Goal: Navigation & Orientation: Find specific page/section

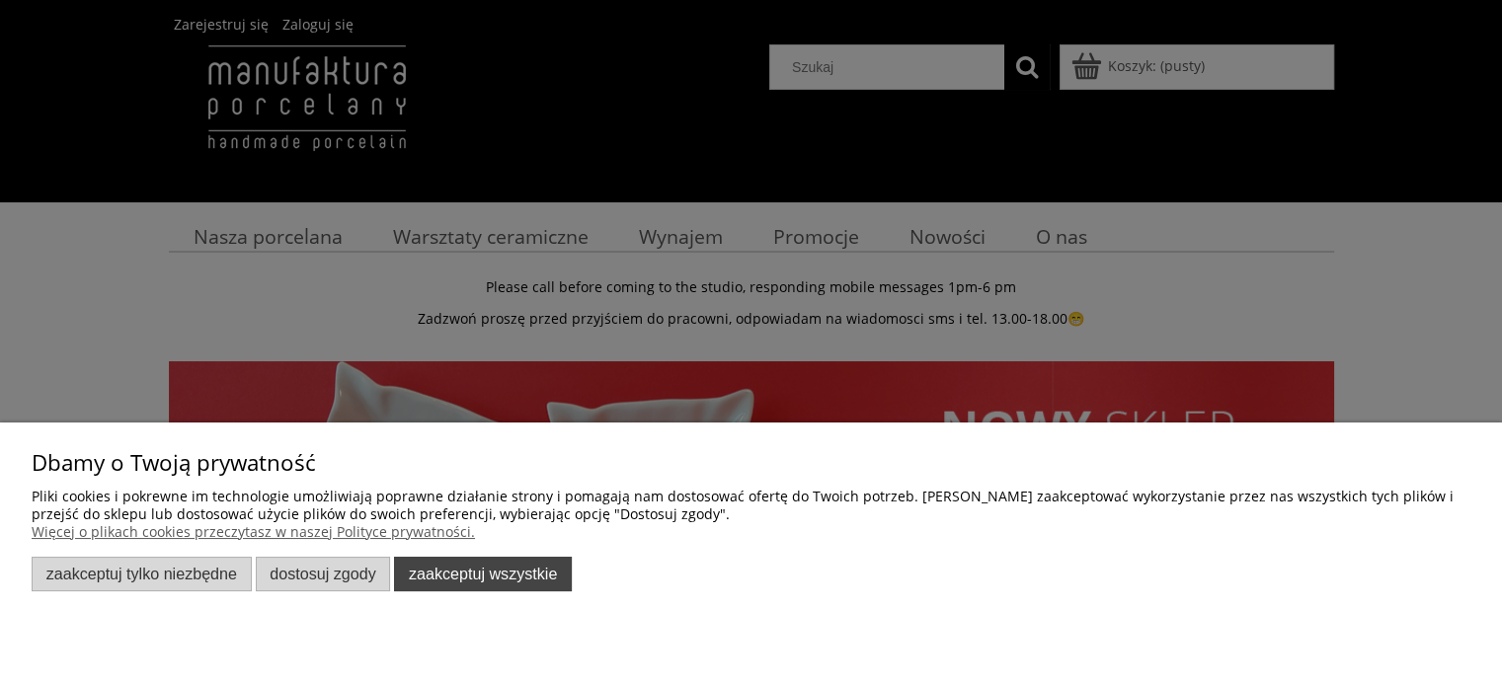
click at [505, 570] on button "Zaakceptuj wszystkie" at bounding box center [483, 574] width 178 height 35
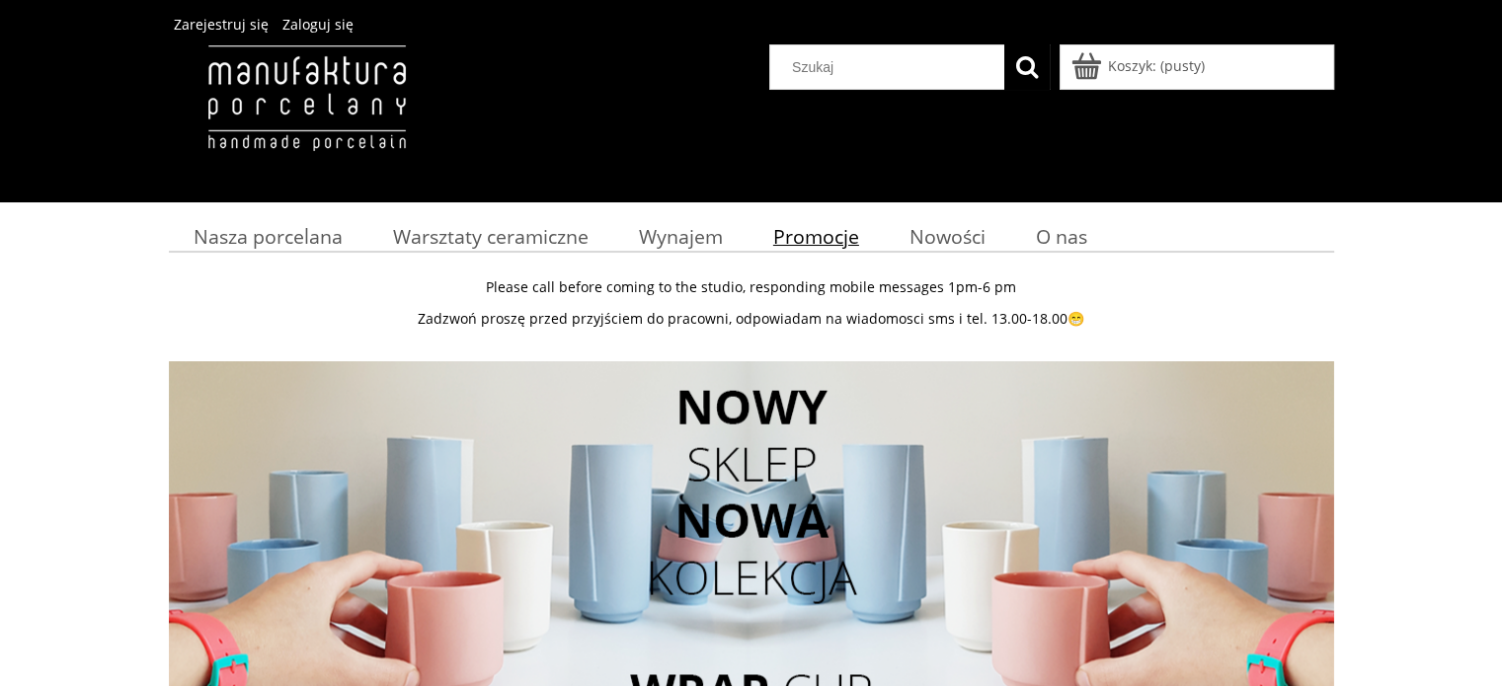
click at [809, 240] on span "Promocje" at bounding box center [816, 236] width 86 height 27
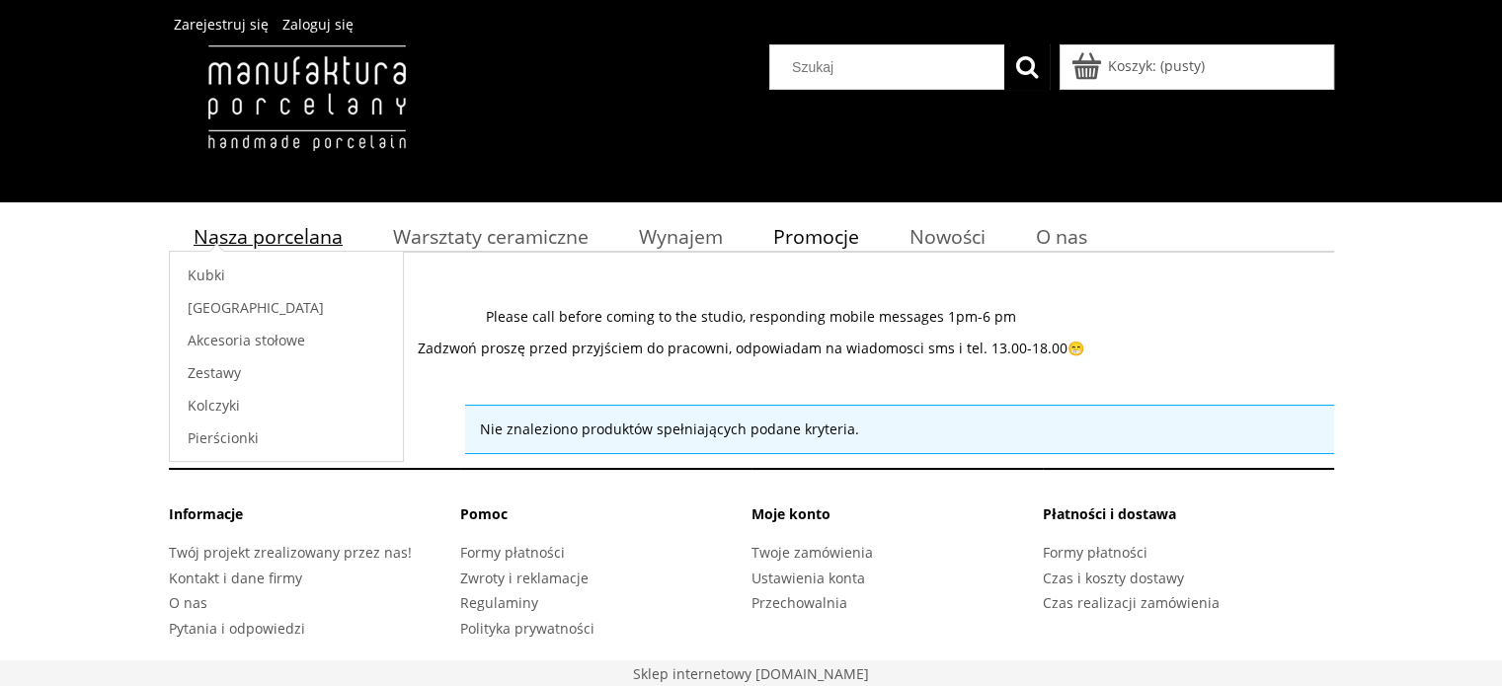
click at [249, 238] on span "Nasza porcelana" at bounding box center [268, 236] width 149 height 27
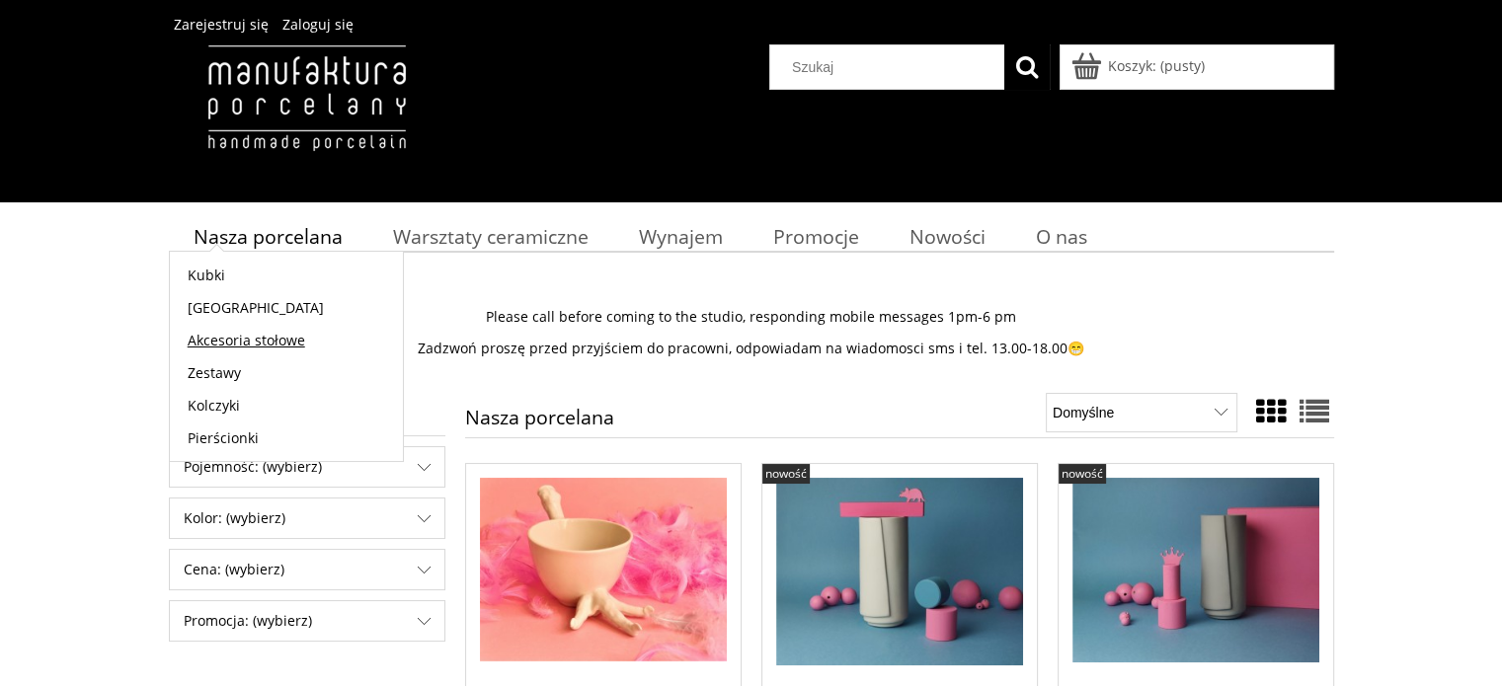
click at [214, 349] on span "Akcesoria stołowe" at bounding box center [246, 340] width 117 height 19
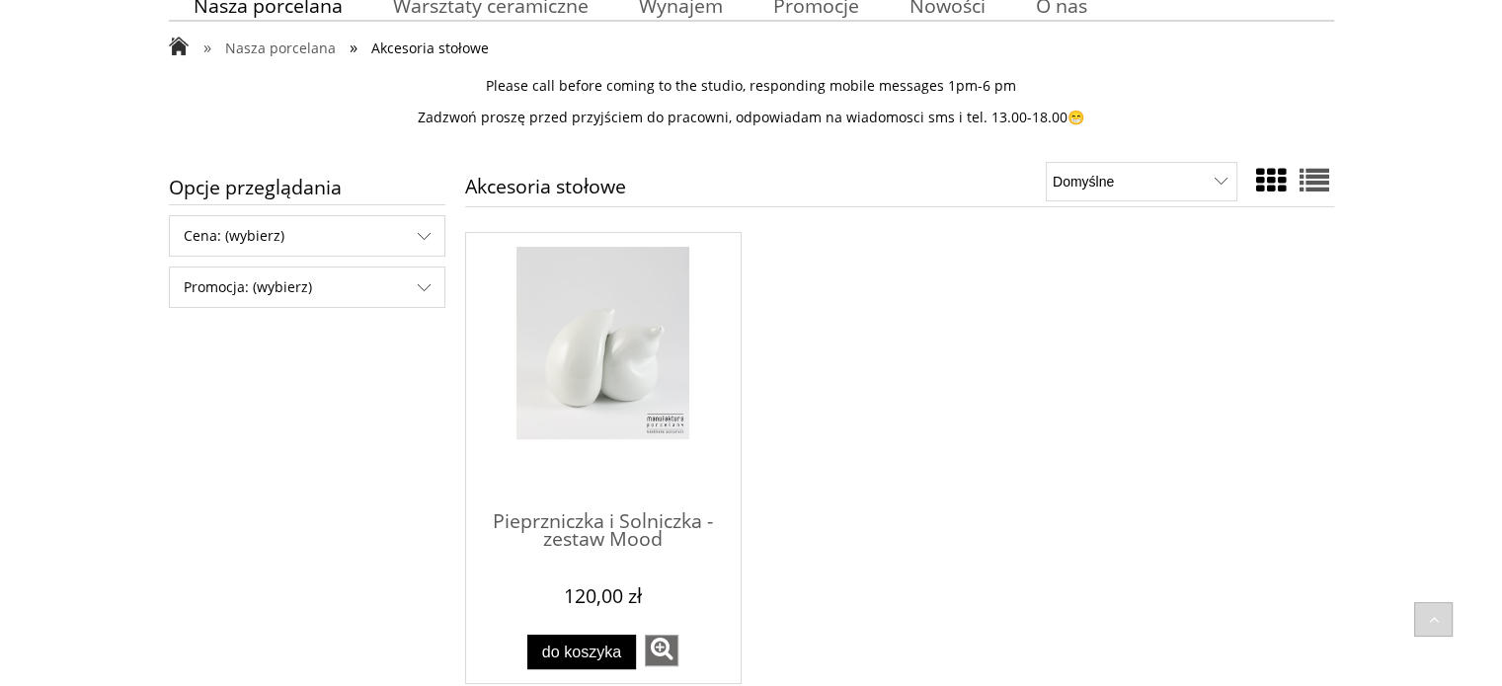
scroll to position [197, 0]
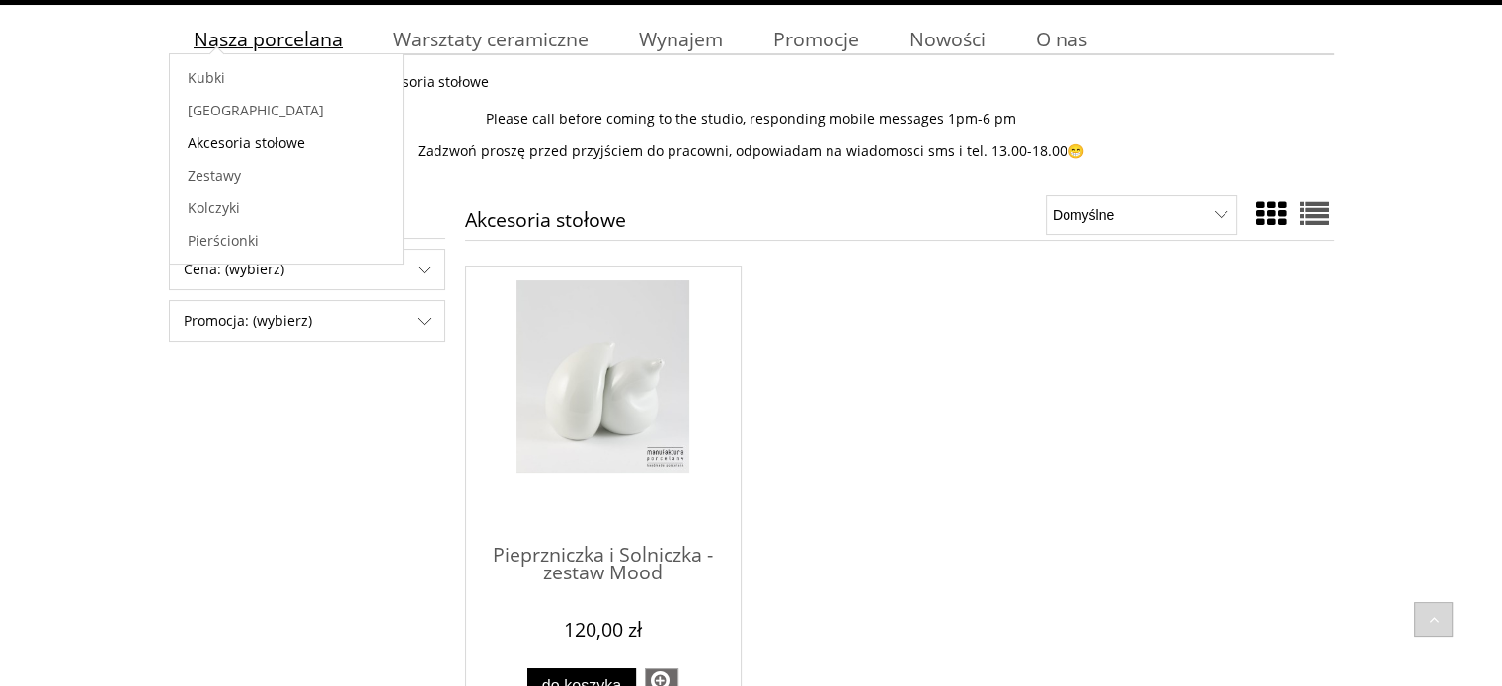
click at [239, 48] on span "Nasza porcelana" at bounding box center [268, 39] width 149 height 27
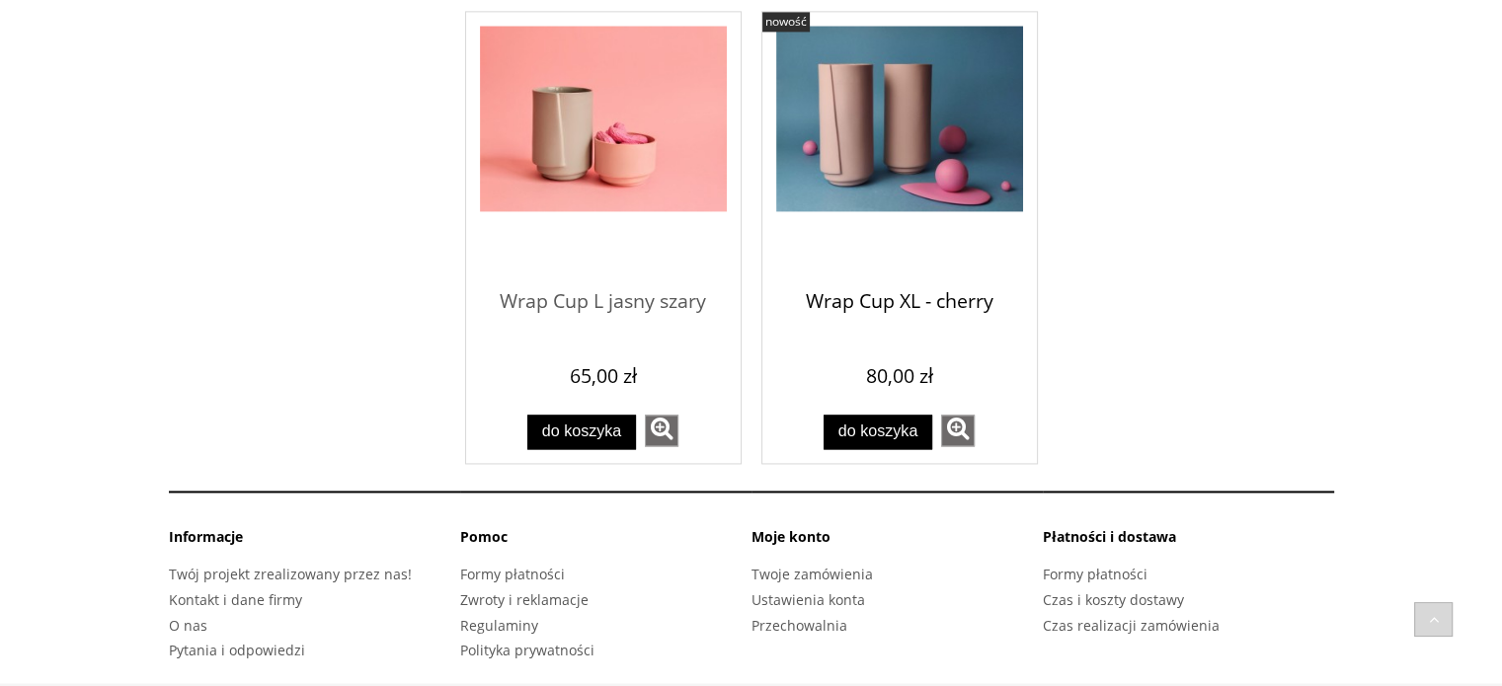
scroll to position [2807, 0]
